Goal: Task Accomplishment & Management: Manage account settings

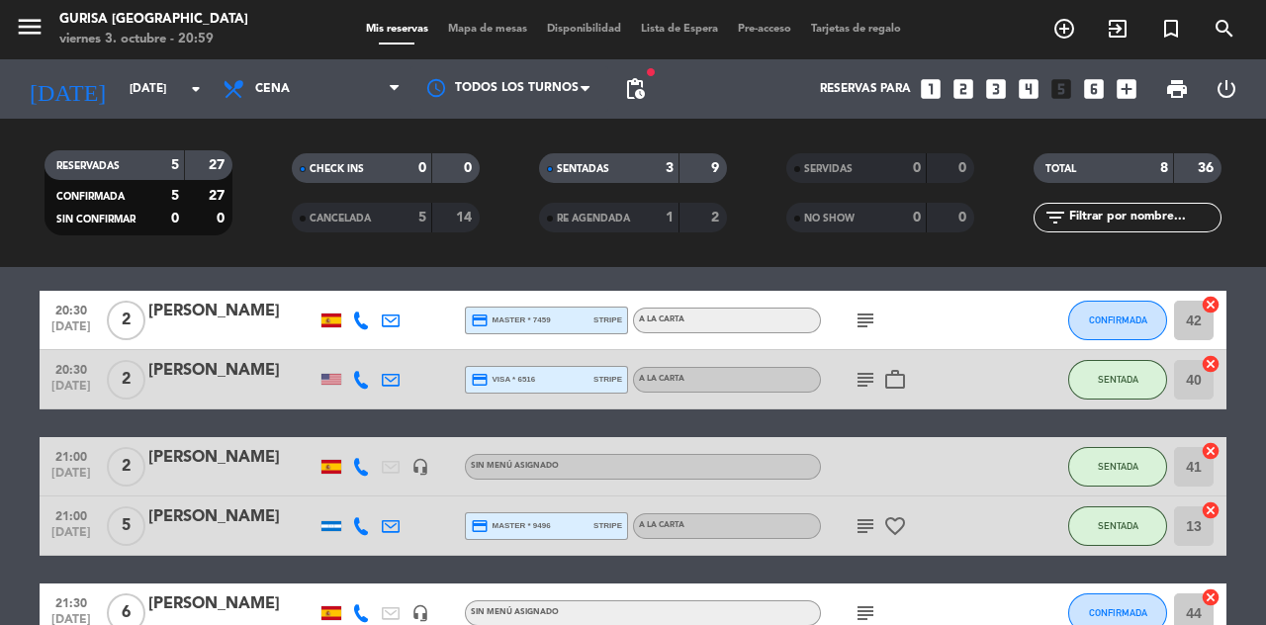
scroll to position [106, 0]
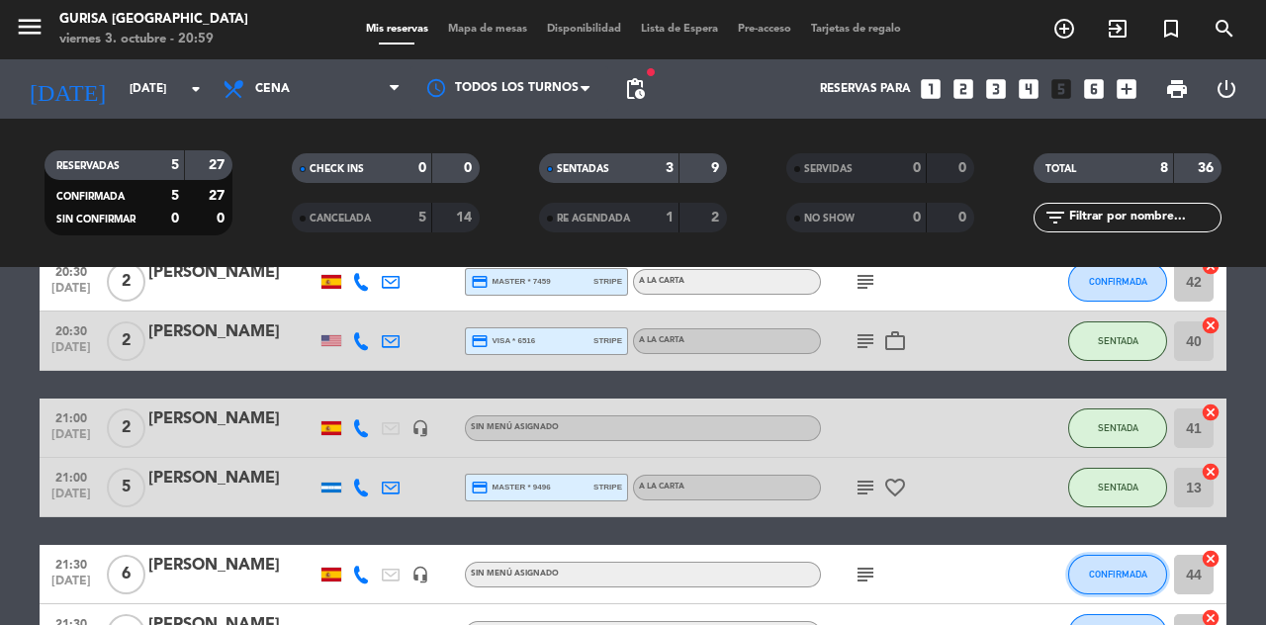
click at [1096, 569] on span "CONFIRMADA" at bounding box center [1118, 574] width 58 height 11
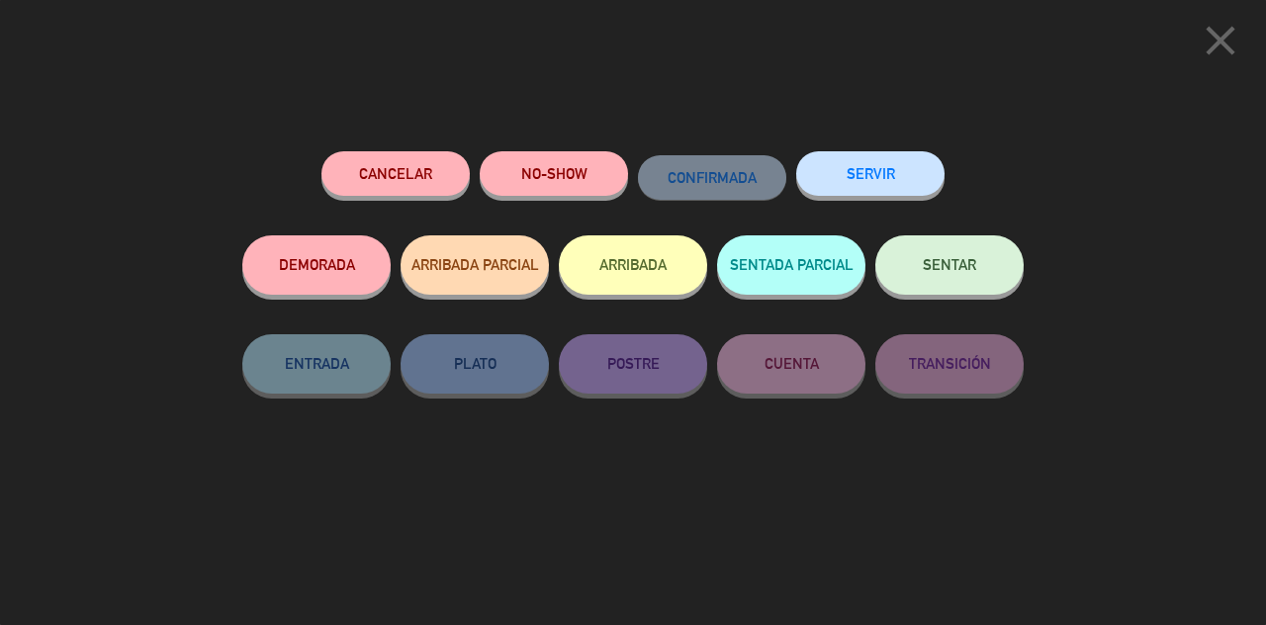
click at [991, 280] on button "SENTAR" at bounding box center [949, 264] width 148 height 59
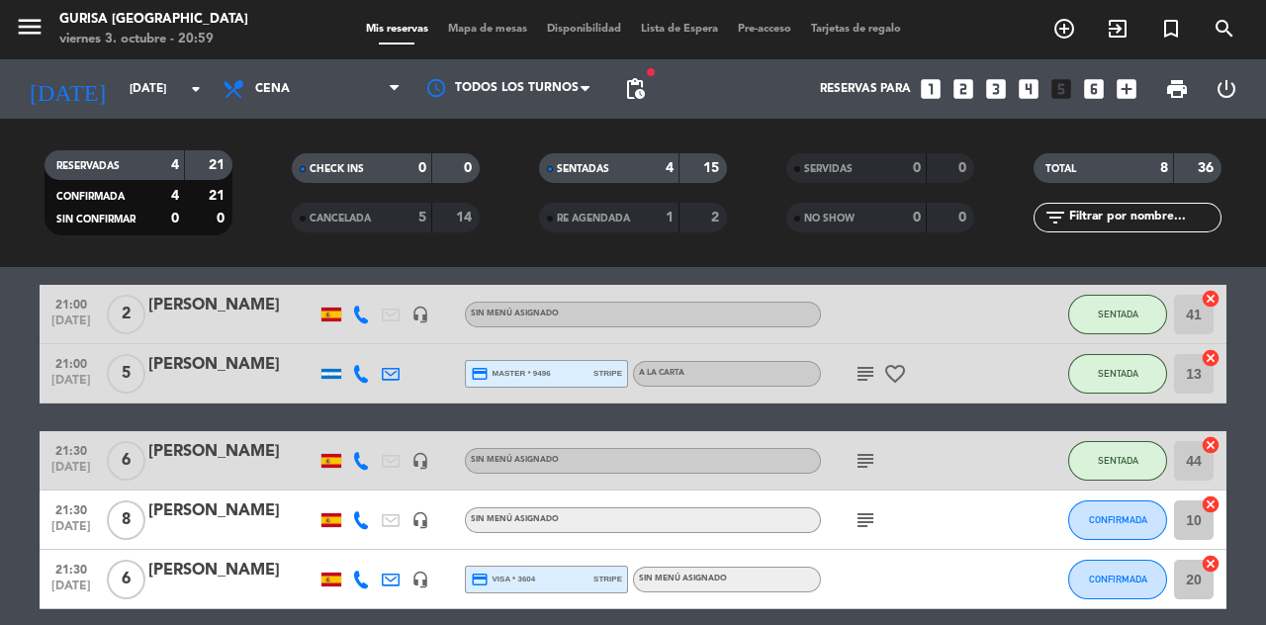
scroll to position [223, 0]
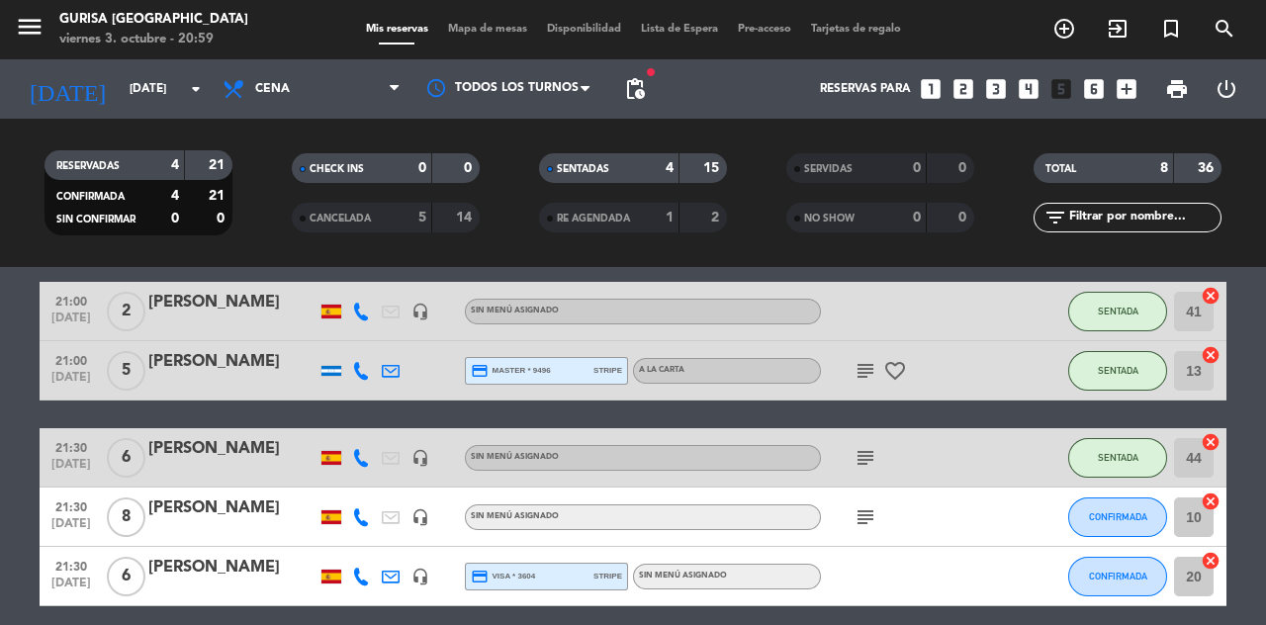
click at [863, 446] on icon "subject" at bounding box center [866, 458] width 24 height 24
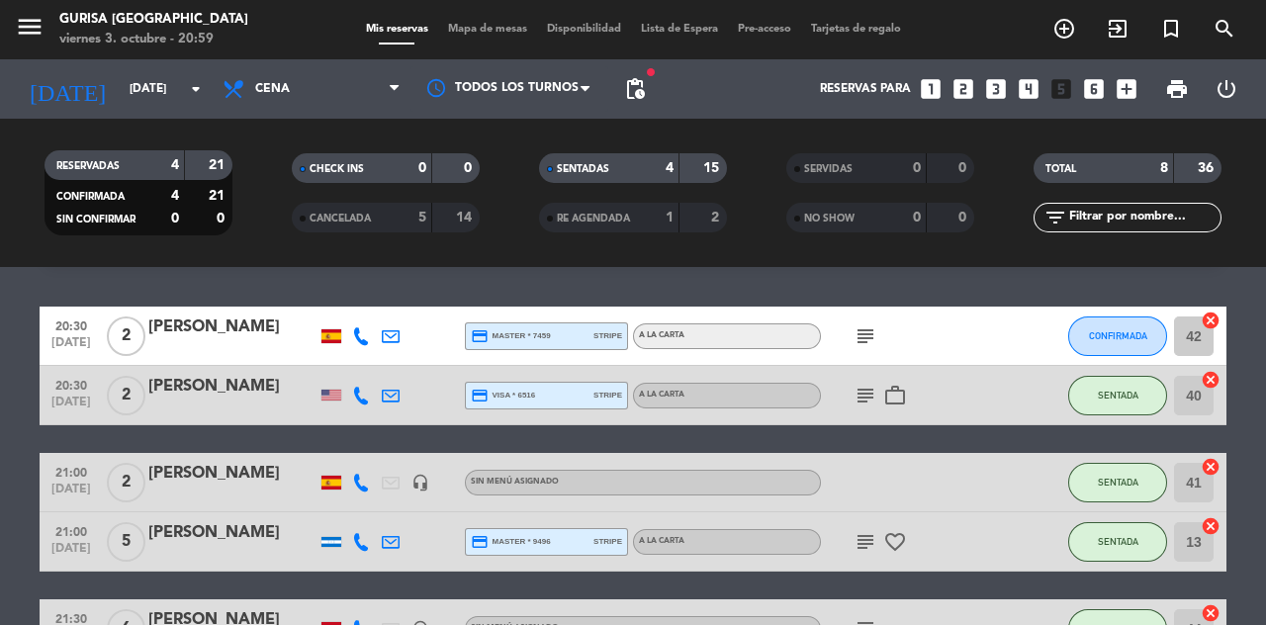
scroll to position [0, 0]
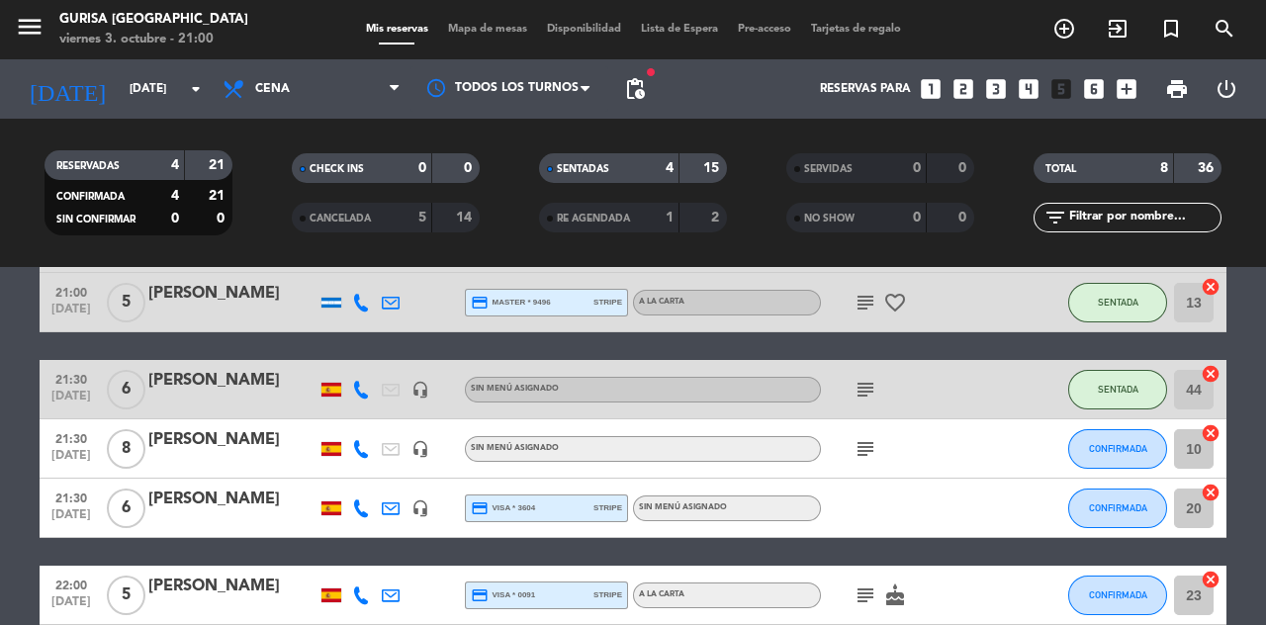
scroll to position [295, 0]
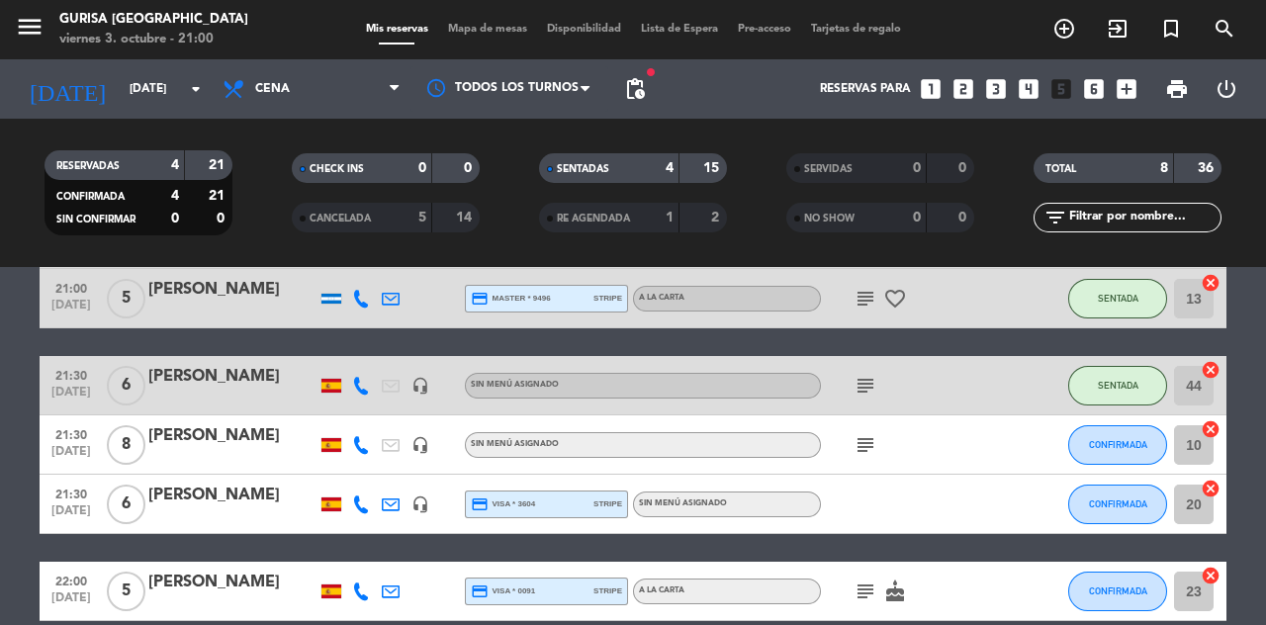
click at [872, 443] on icon "subject" at bounding box center [866, 445] width 24 height 24
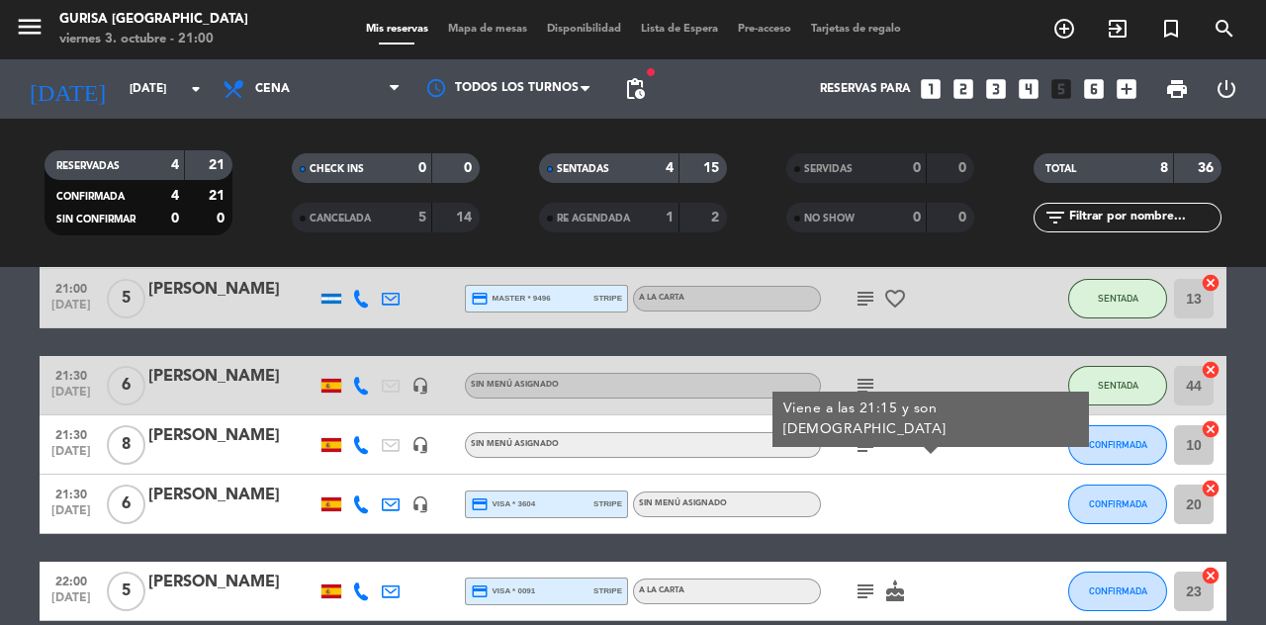
click at [867, 450] on icon "subject" at bounding box center [866, 445] width 24 height 24
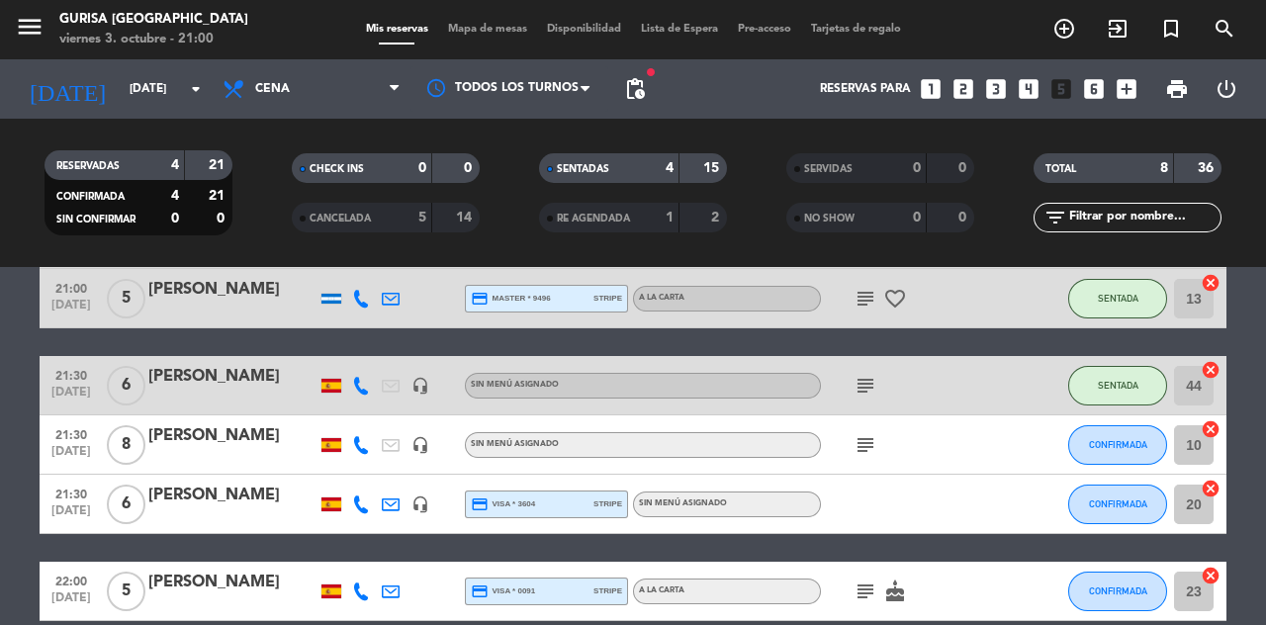
click at [859, 454] on icon "subject" at bounding box center [866, 445] width 24 height 24
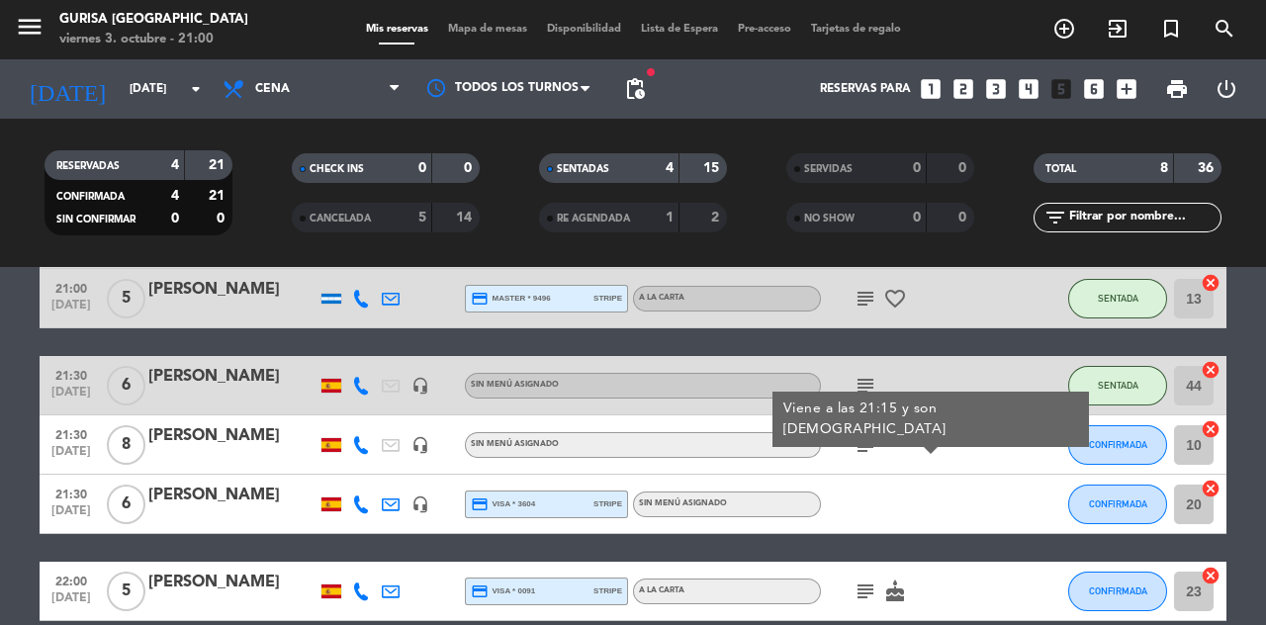
click at [862, 600] on icon "subject" at bounding box center [866, 592] width 24 height 24
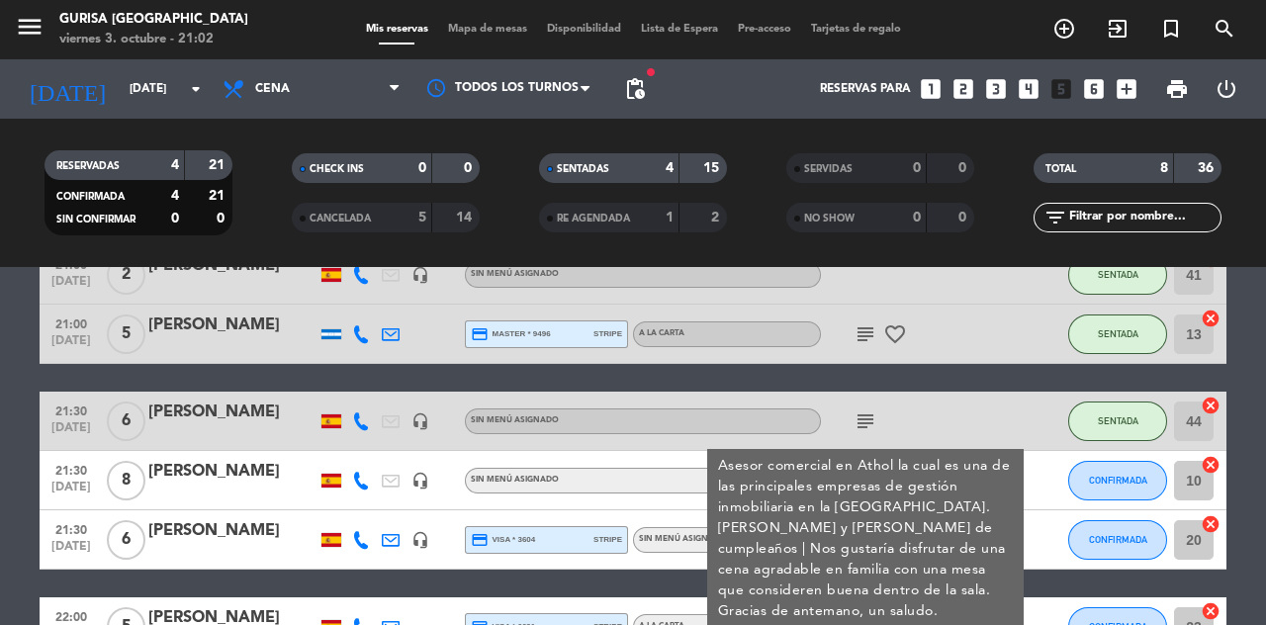
scroll to position [264, 0]
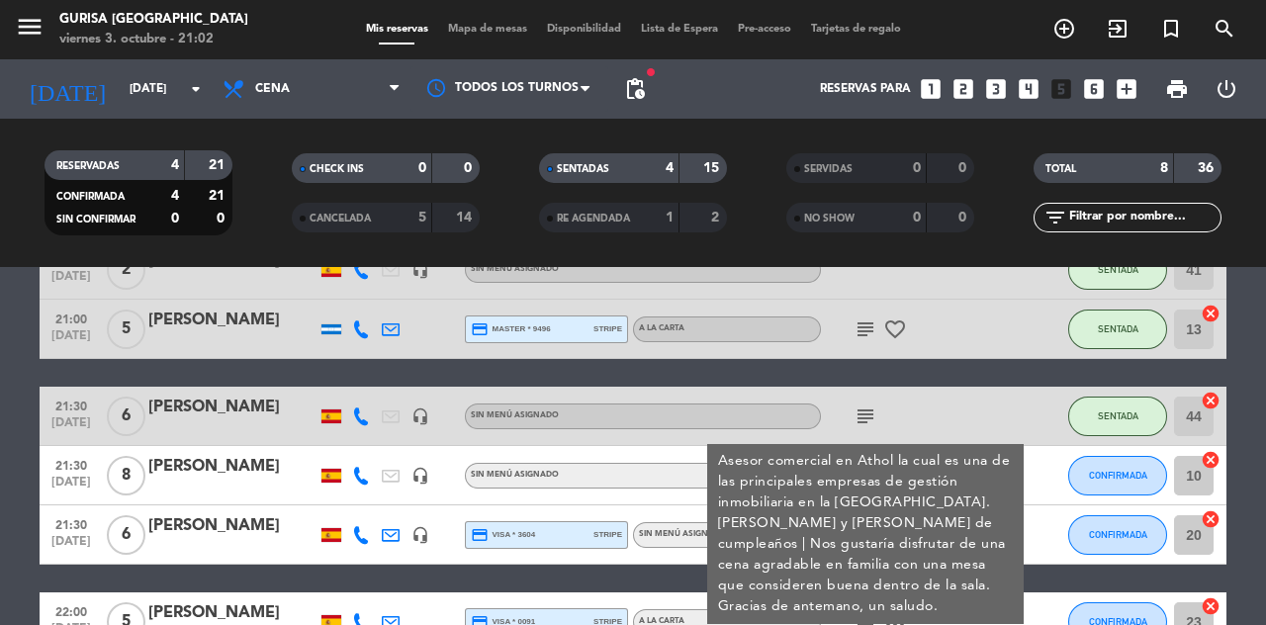
click at [958, 538] on div "Asesor comercial en Athol la cual es una de las principales empresas de gestión…" at bounding box center [866, 534] width 296 height 166
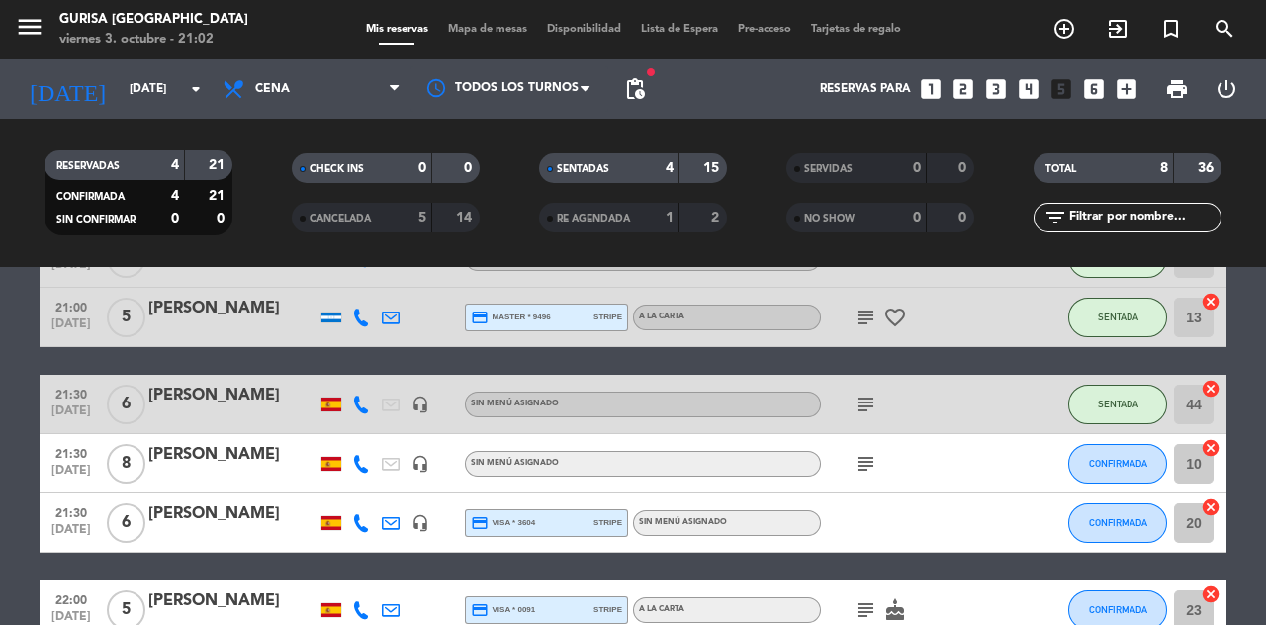
scroll to position [275, 0]
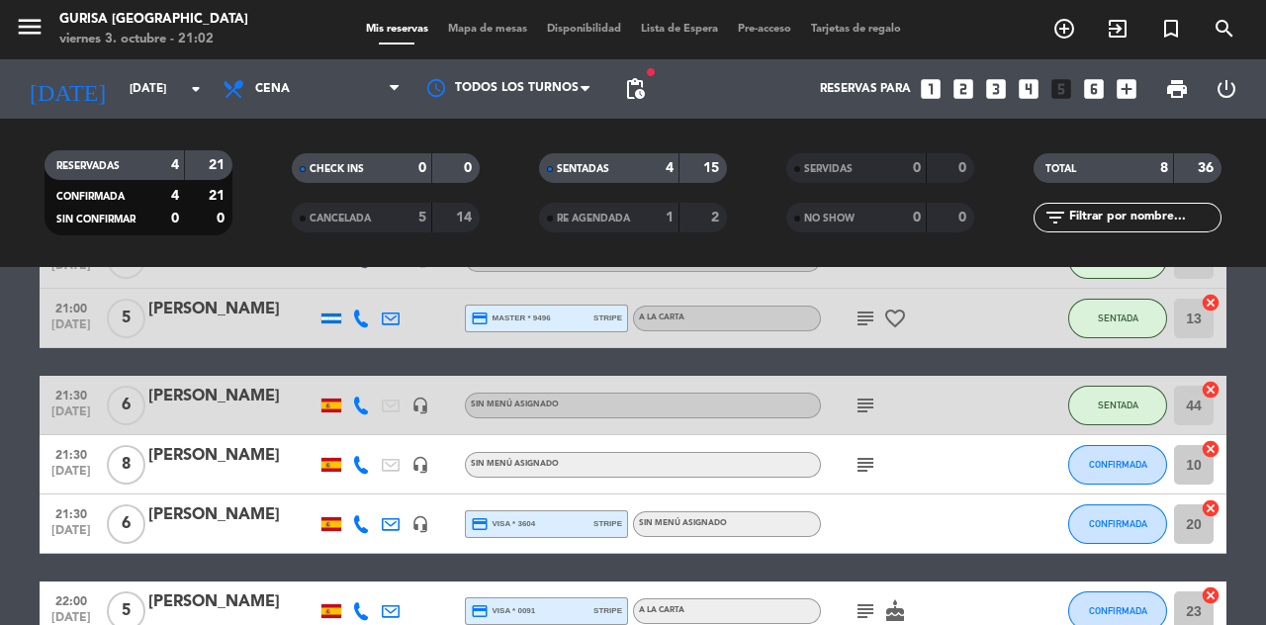
click at [870, 472] on icon "subject" at bounding box center [866, 465] width 24 height 24
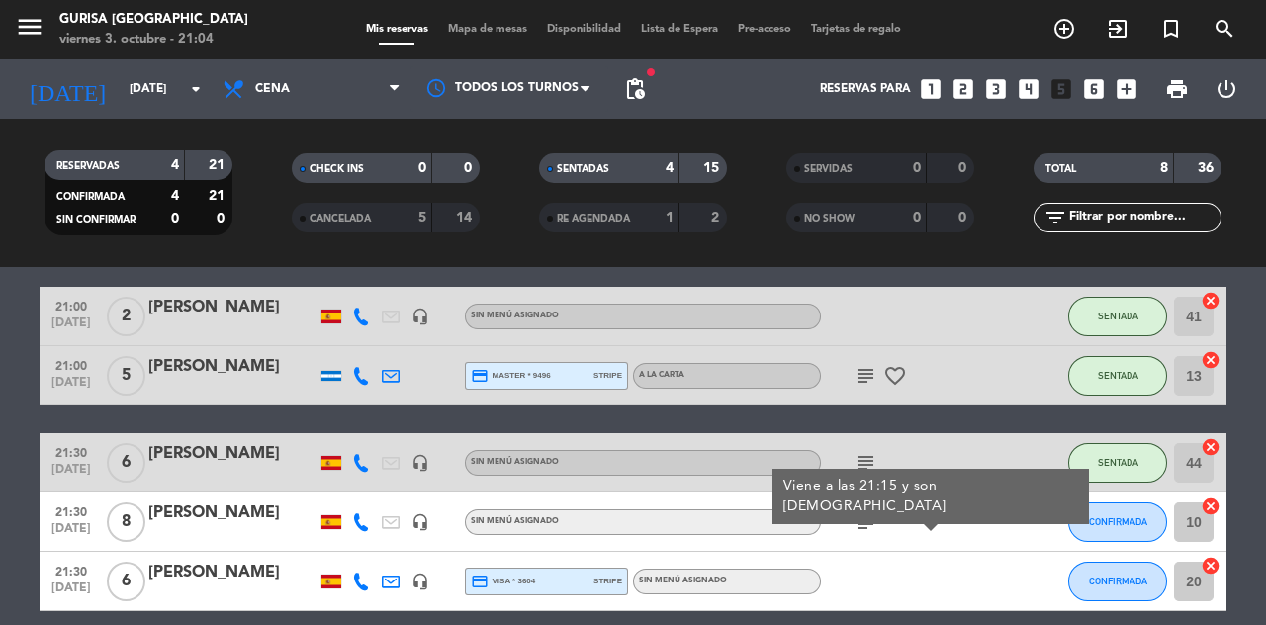
scroll to position [214, 0]
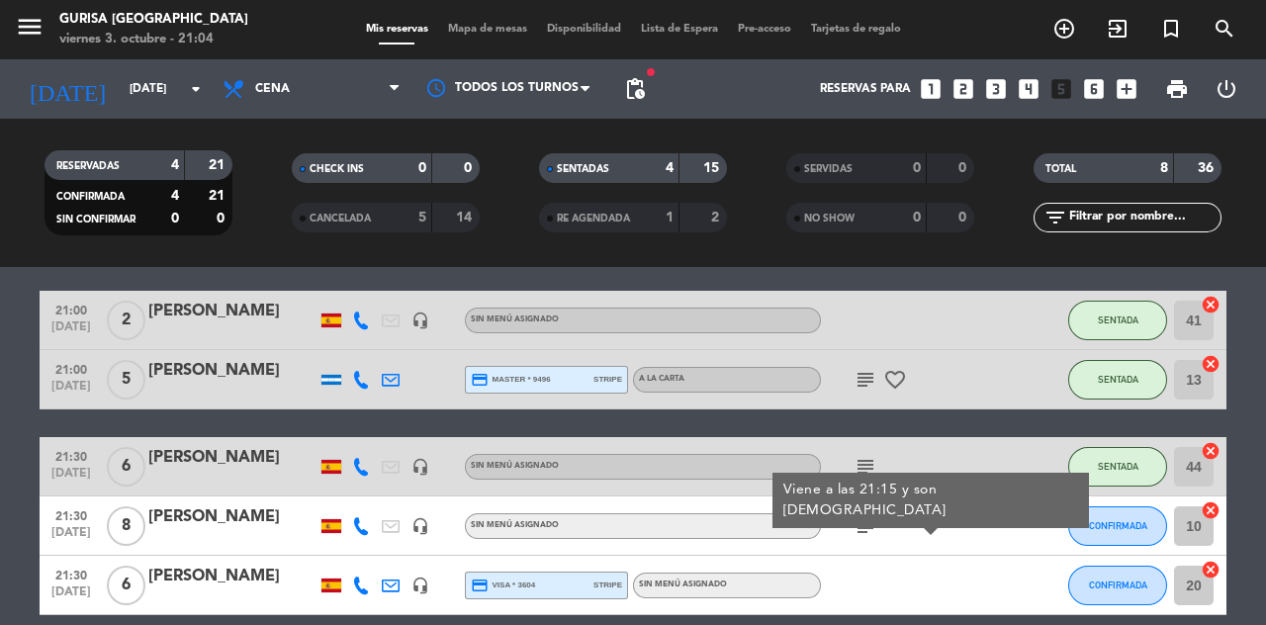
click at [180, 518] on div "Nicolas" at bounding box center [232, 517] width 168 height 26
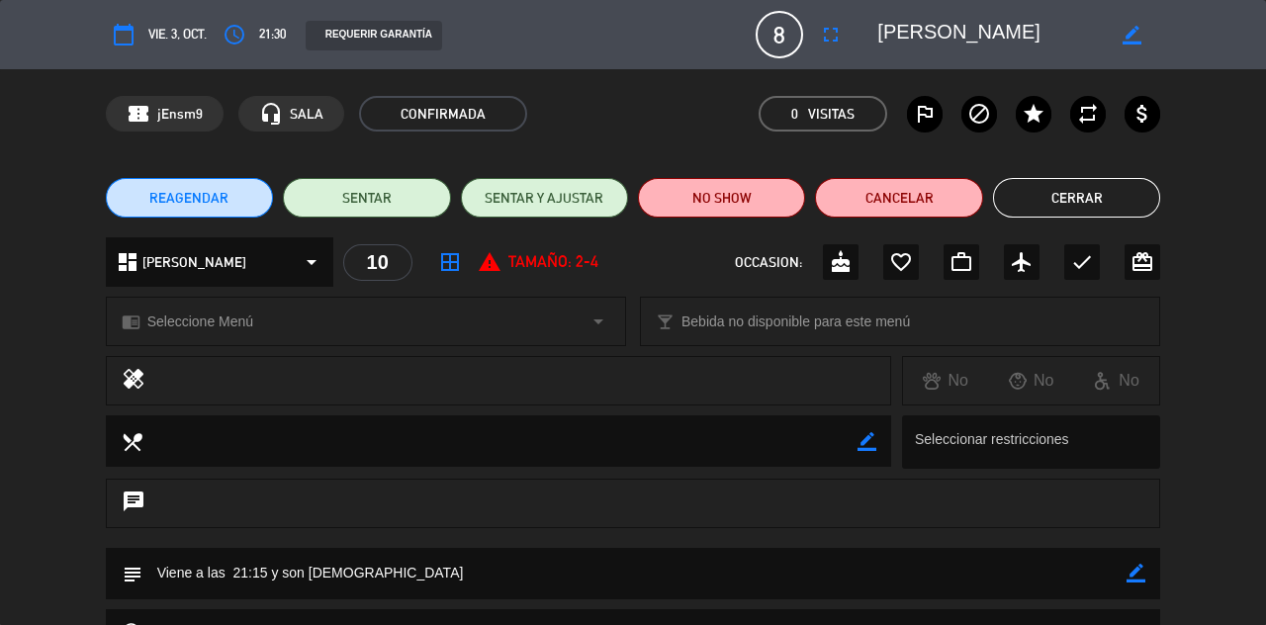
click at [835, 43] on icon "fullscreen" at bounding box center [831, 35] width 24 height 24
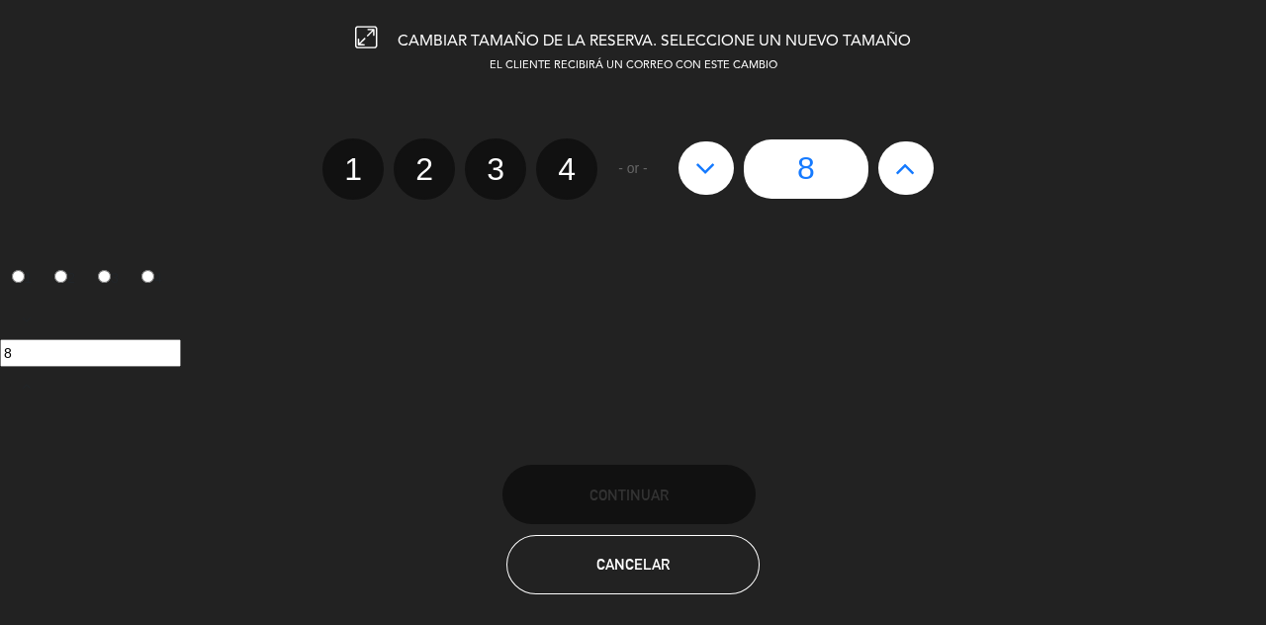
click at [716, 185] on button at bounding box center [706, 167] width 55 height 53
type input "7"
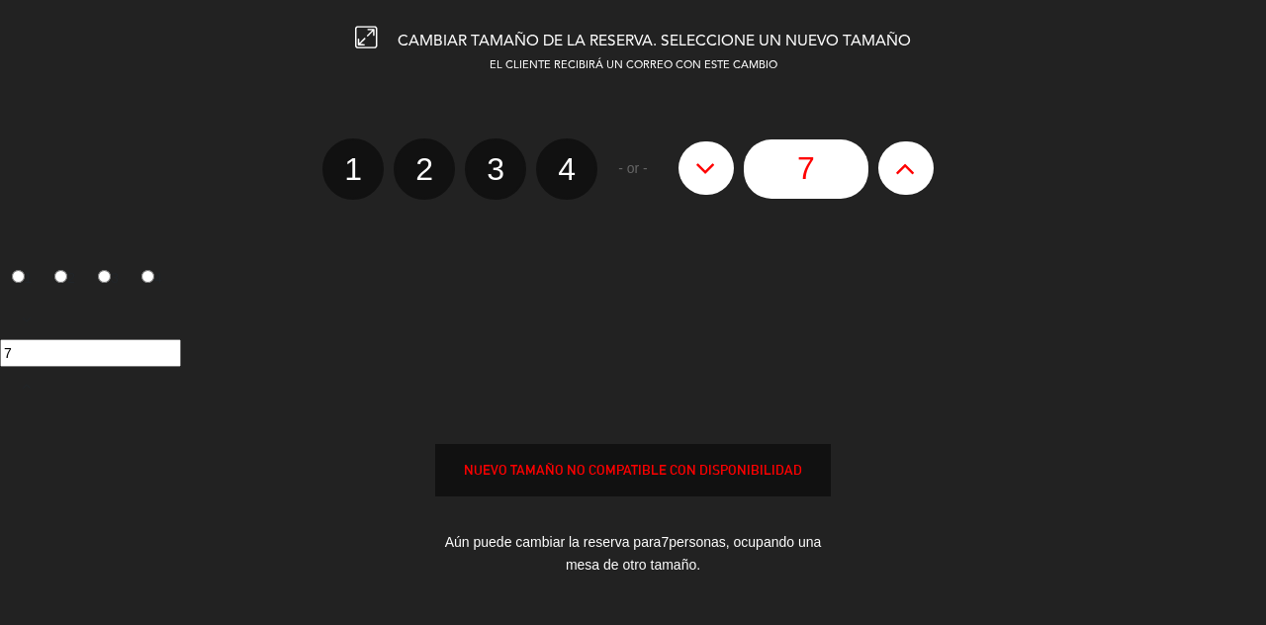
click at [695, 183] on icon at bounding box center [705, 168] width 21 height 32
type input "6"
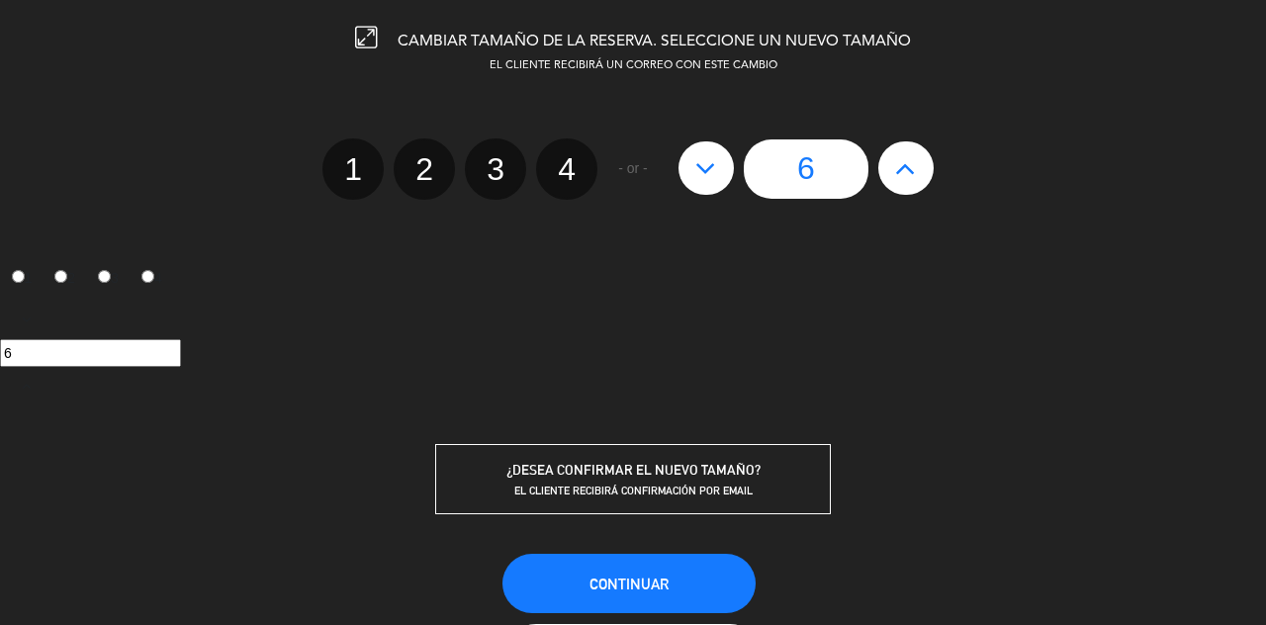
scroll to position [6, 0]
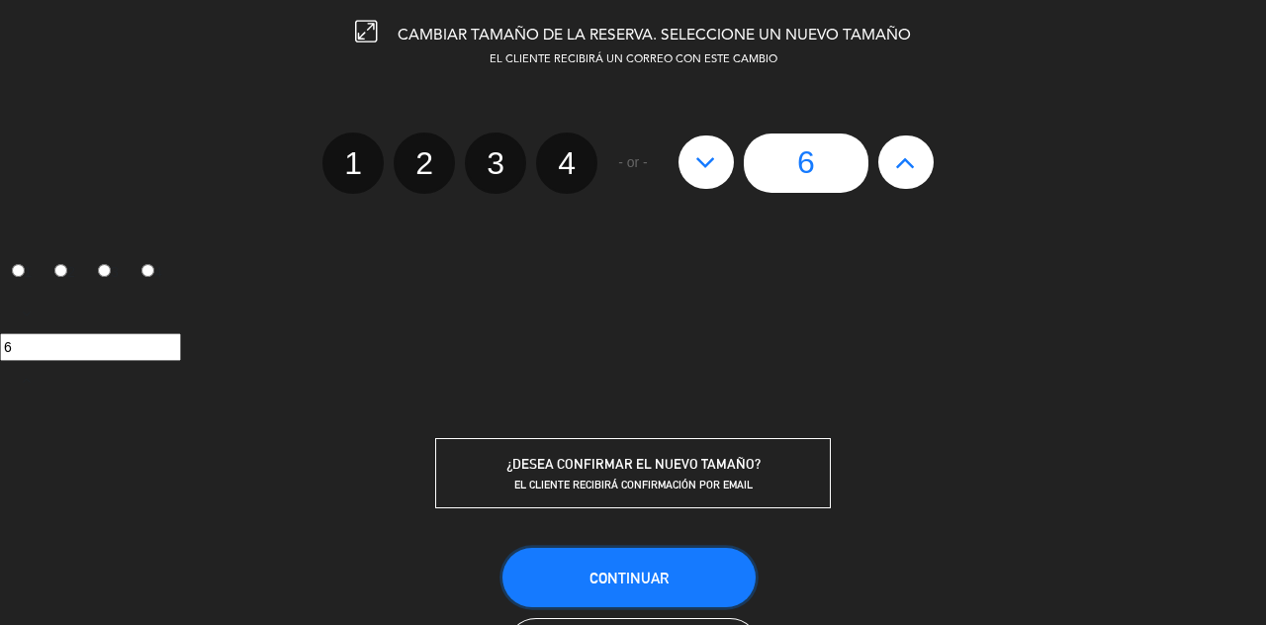
click at [702, 574] on button "Continuar" at bounding box center [629, 577] width 253 height 59
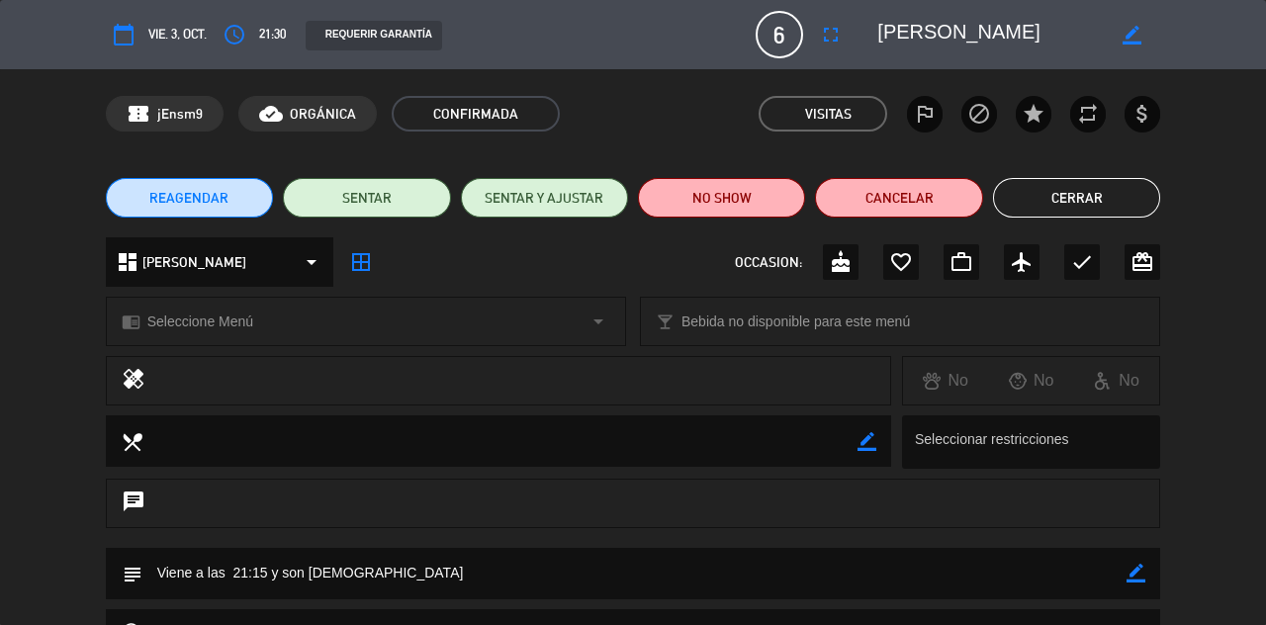
click at [1095, 191] on button "Cerrar" at bounding box center [1076, 198] width 167 height 40
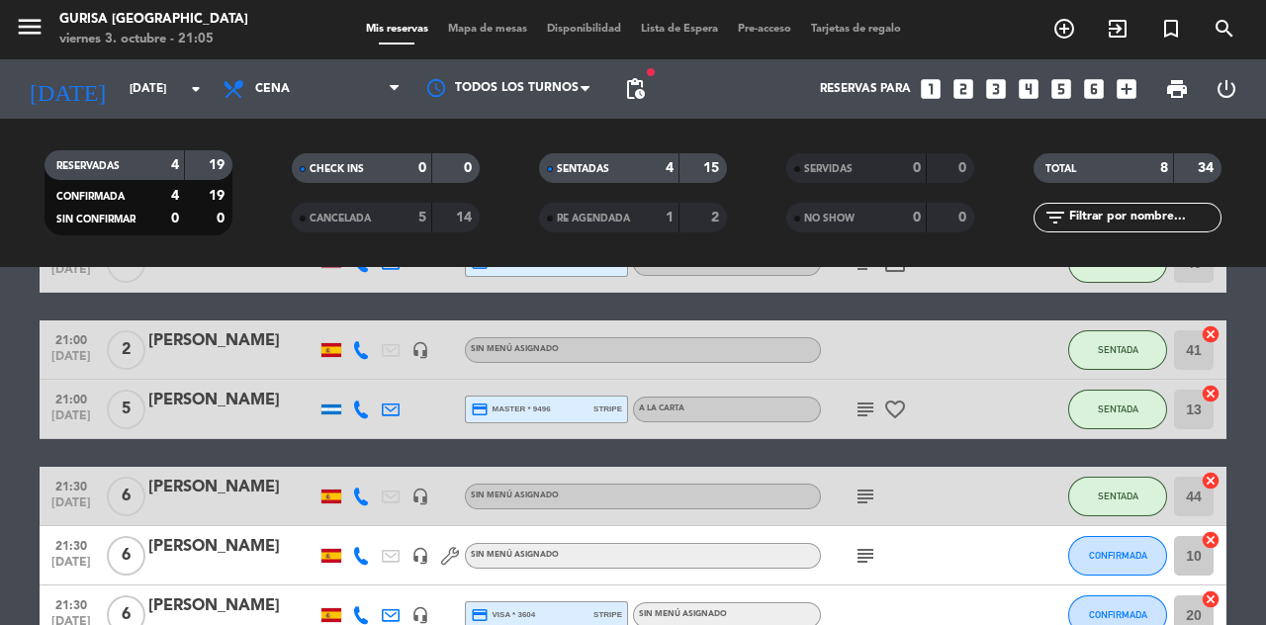
scroll to position [186, 0]
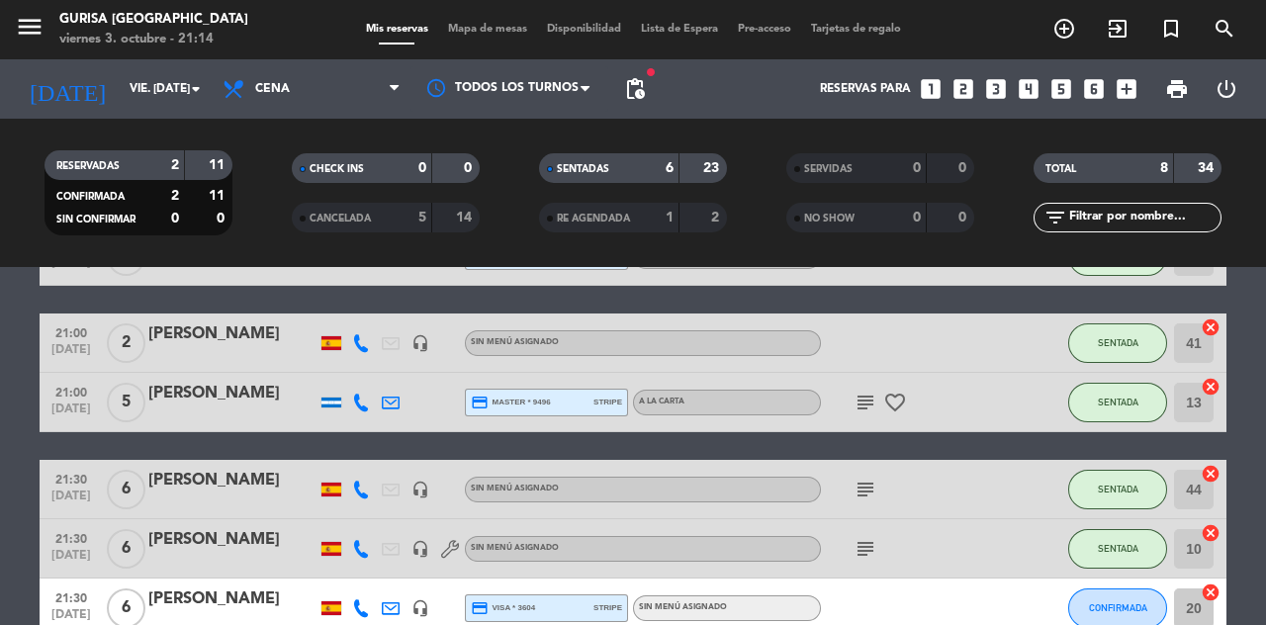
scroll to position [193, 0]
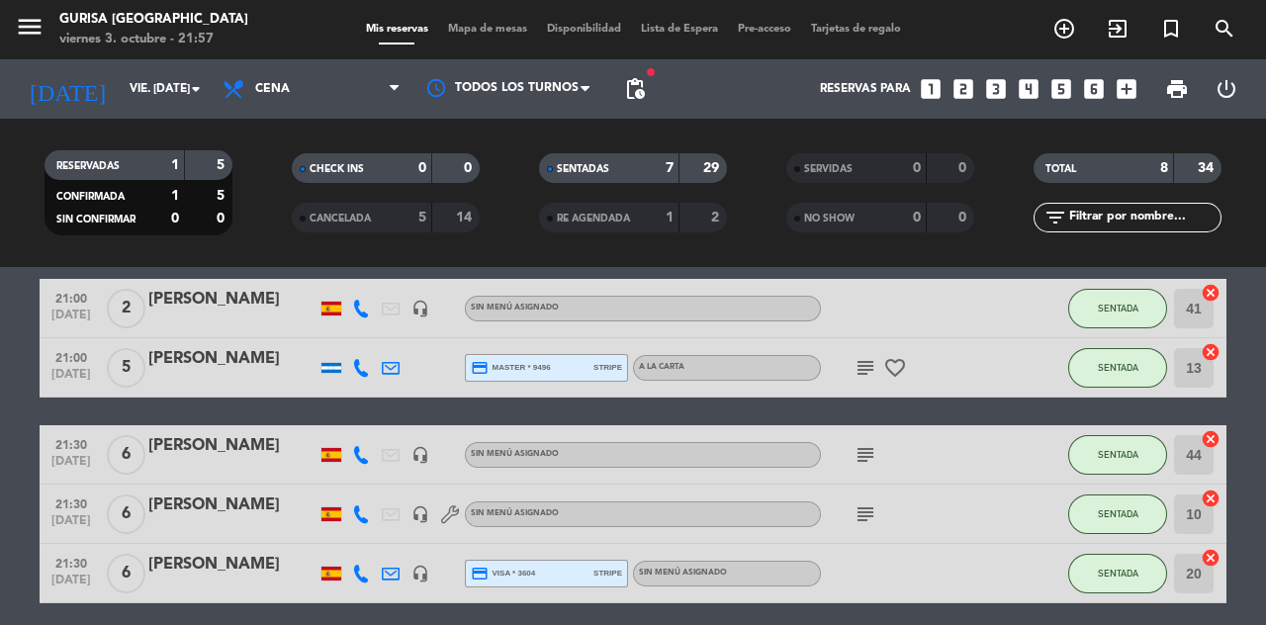
scroll to position [295, 0]
